Goal: Task Accomplishment & Management: Use online tool/utility

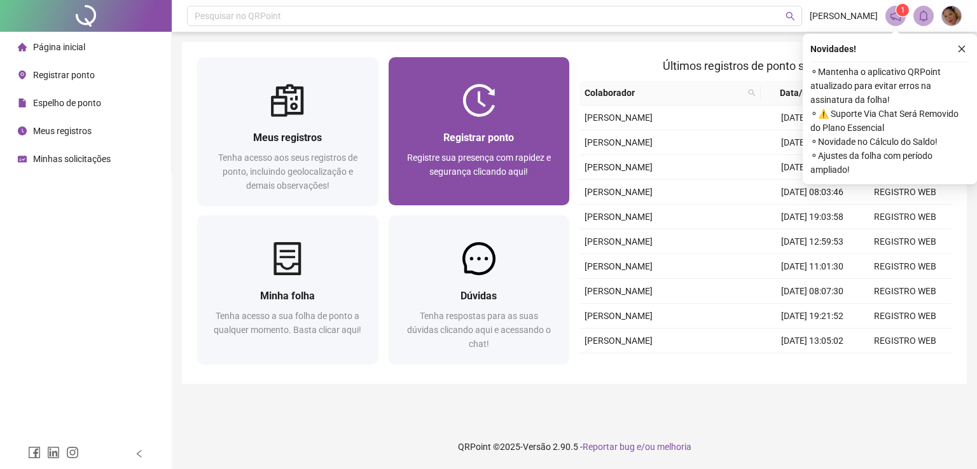
click at [439, 159] on span "Registre sua presença com rapidez e segurança clicando aqui!" at bounding box center [479, 165] width 144 height 24
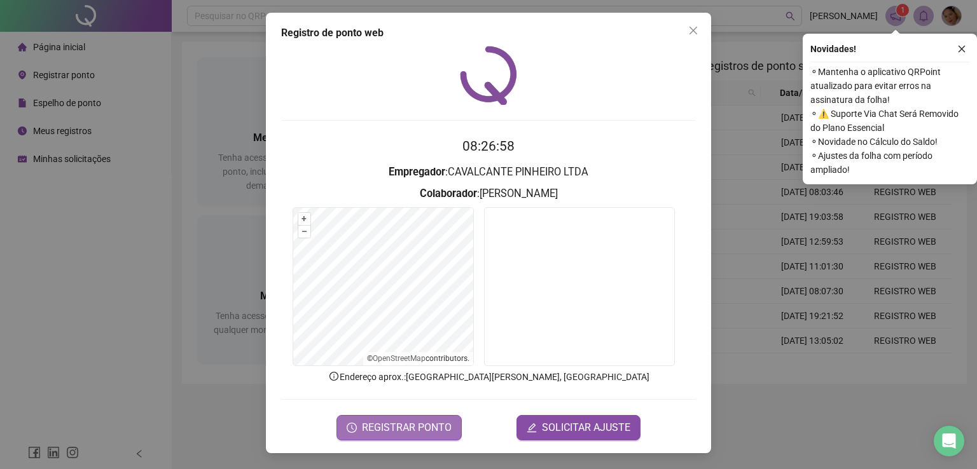
click at [378, 430] on span "REGISTRAR PONTO" at bounding box center [407, 427] width 90 height 15
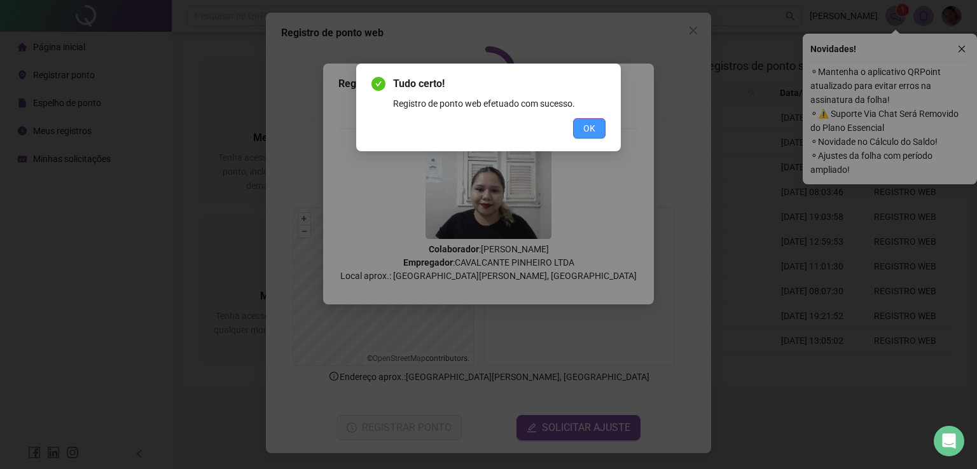
click at [588, 129] on span "OK" at bounding box center [589, 128] width 12 height 14
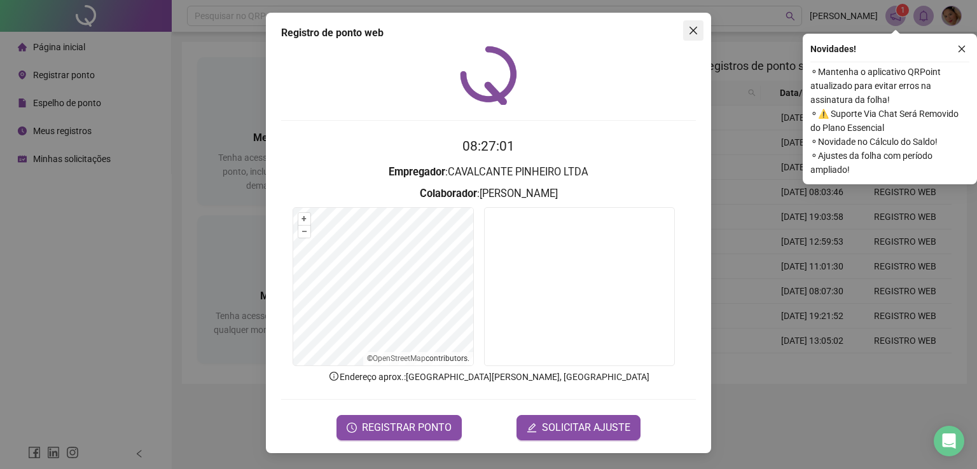
click at [696, 27] on icon "close" at bounding box center [693, 31] width 8 height 8
